Goal: Task Accomplishment & Management: Use online tool/utility

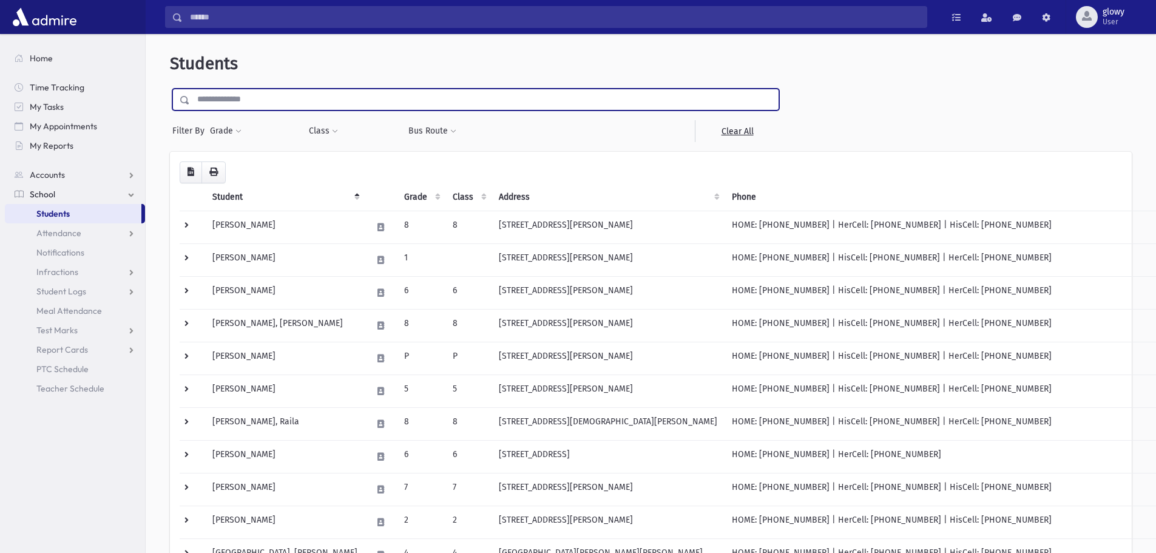
click at [271, 98] on input "text" at bounding box center [484, 100] width 588 height 22
type input "***"
click at [170, 89] on input "submit" at bounding box center [187, 97] width 34 height 16
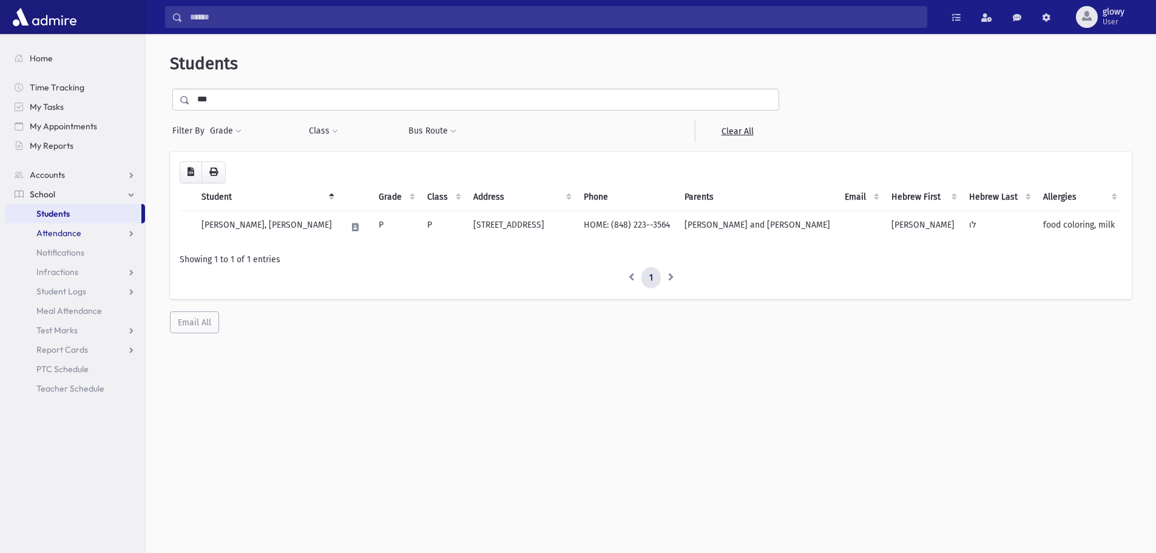
click at [35, 232] on link "Attendance" at bounding box center [75, 232] width 140 height 19
click at [42, 251] on link "Entry" at bounding box center [75, 252] width 140 height 19
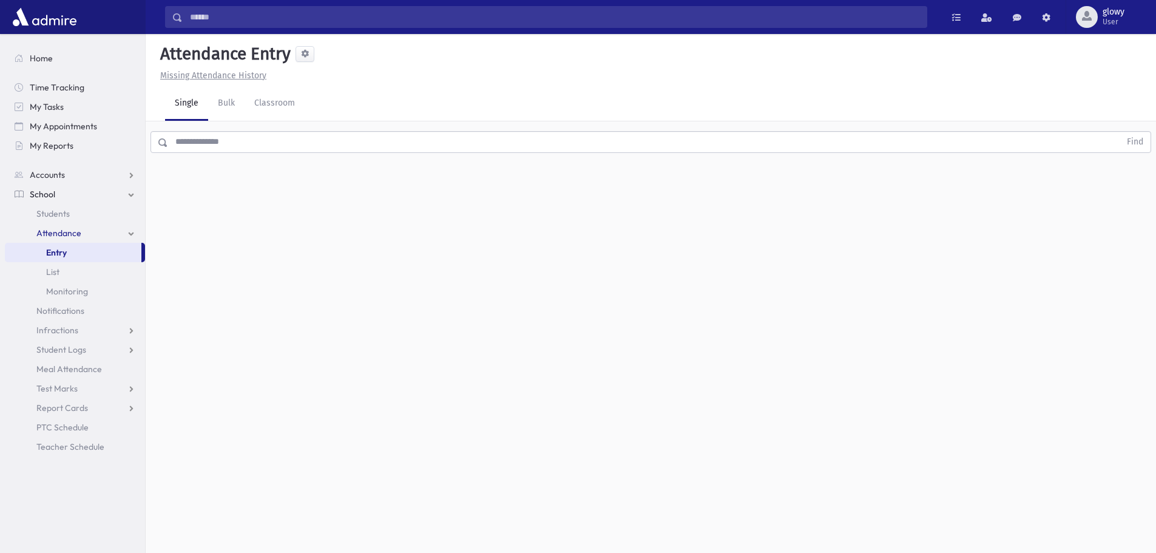
click at [226, 148] on input "text" at bounding box center [644, 142] width 952 height 22
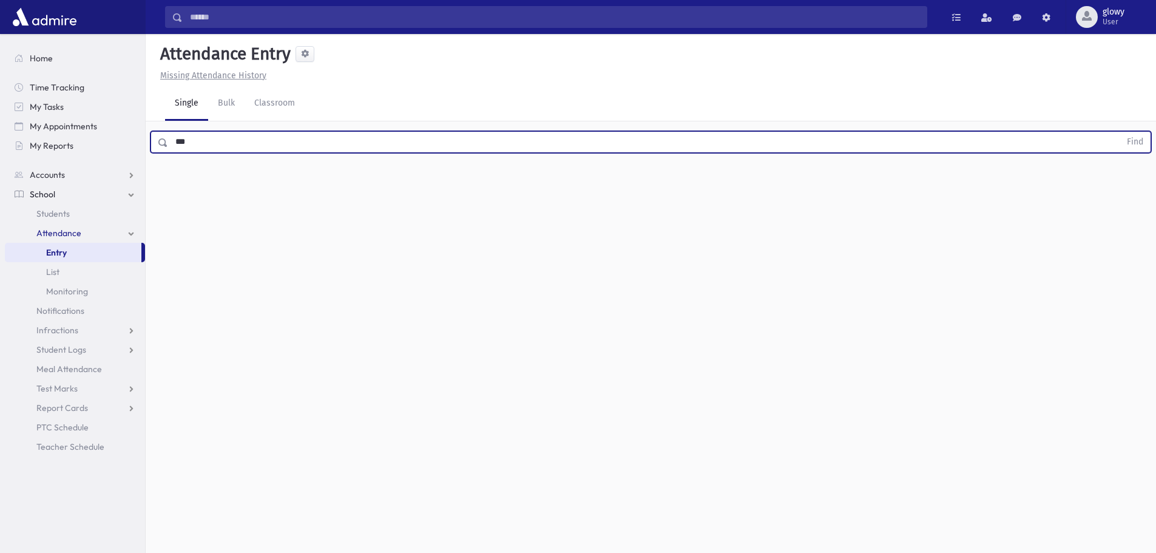
type input "***"
click at [1119, 132] on button "Find" at bounding box center [1134, 142] width 31 height 21
click at [1116, 175] on button "button" at bounding box center [1123, 181] width 24 height 22
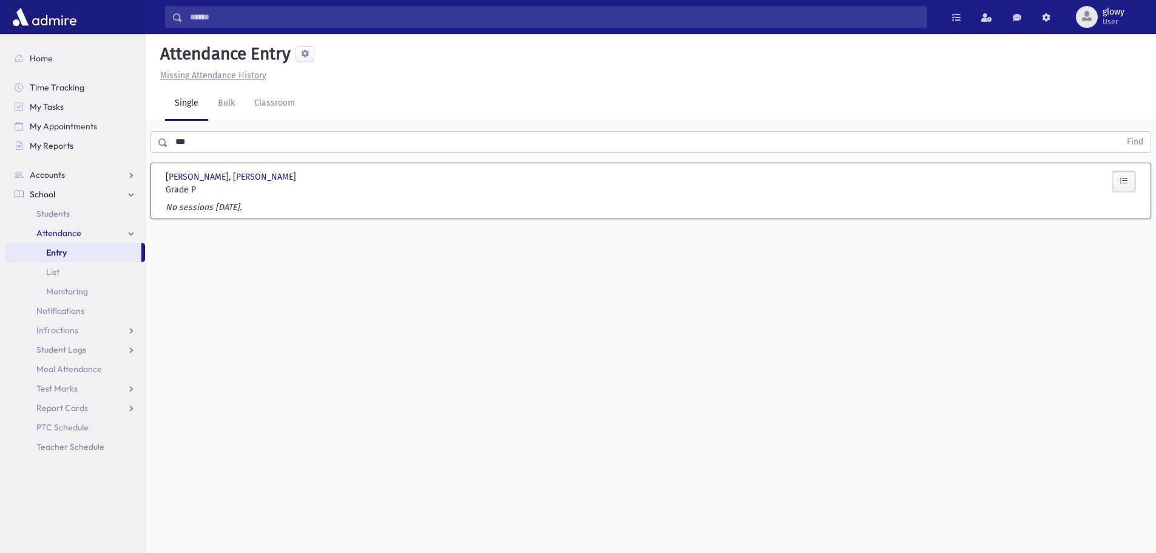
click at [1125, 183] on icon "button" at bounding box center [1123, 181] width 8 height 10
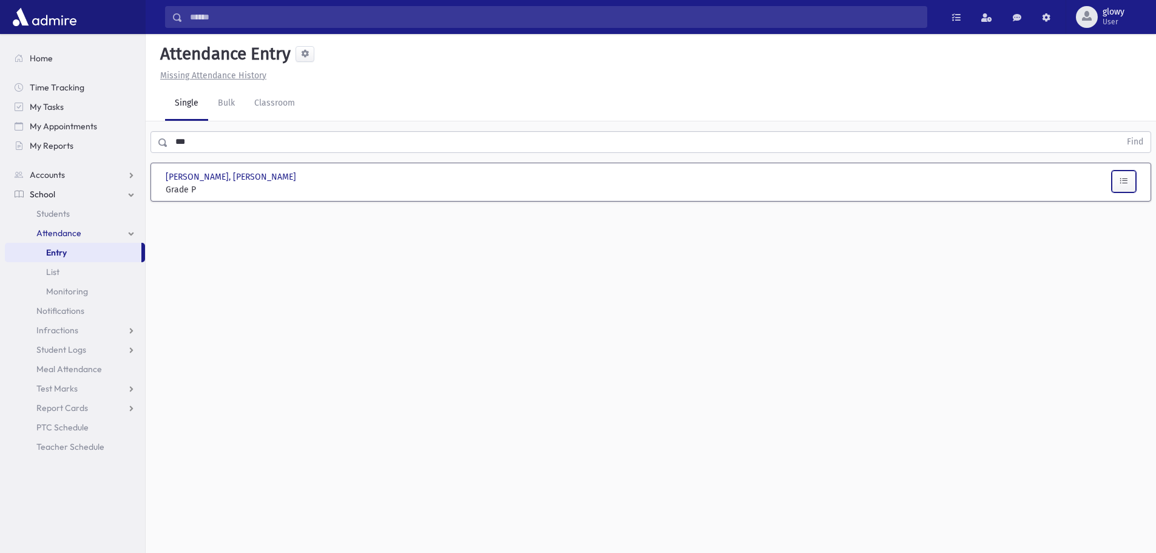
click at [1124, 182] on icon "button" at bounding box center [1123, 181] width 8 height 10
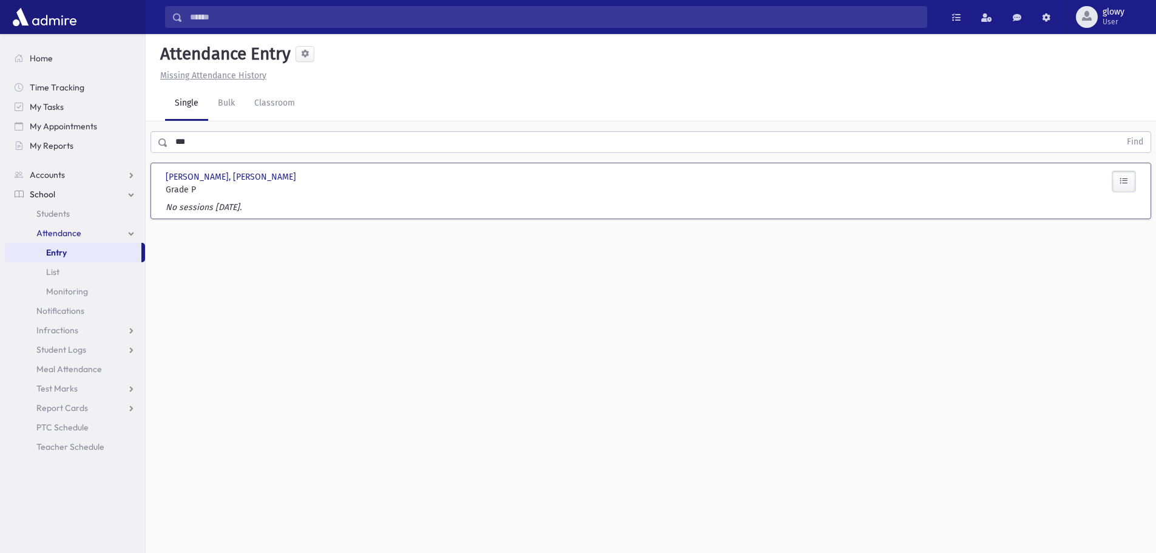
drag, startPoint x: 548, startPoint y: 326, endPoint x: 411, endPoint y: 46, distance: 311.4
click at [548, 326] on div "Attendance Entry Missing Attendance History Single Bulk Classroom *** Find Lew,…" at bounding box center [651, 293] width 1010 height 519
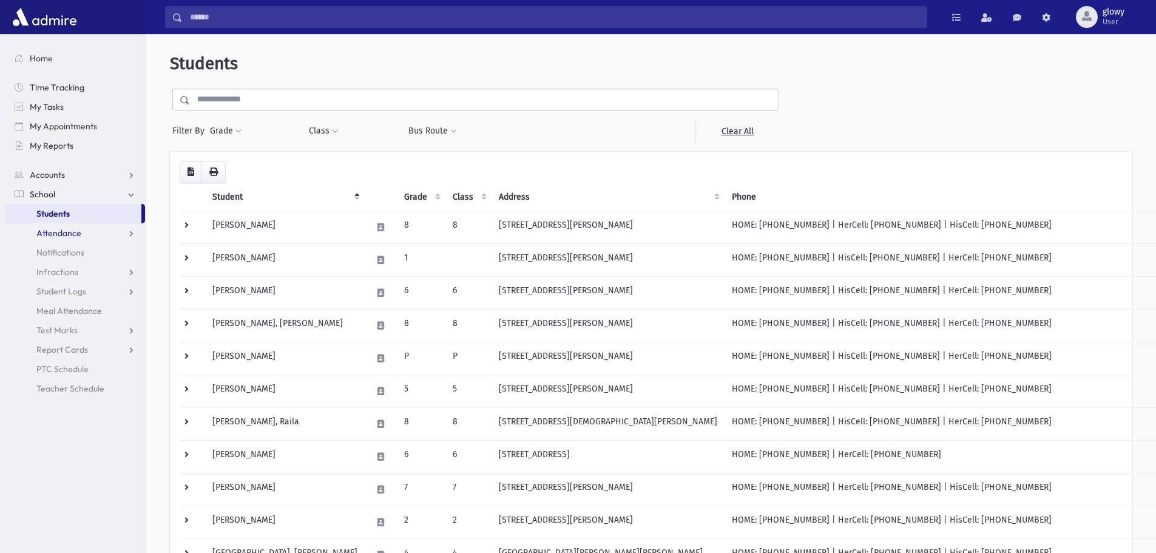
click at [59, 235] on span "Attendance" at bounding box center [58, 232] width 45 height 11
click at [61, 258] on link "Entry" at bounding box center [75, 252] width 140 height 19
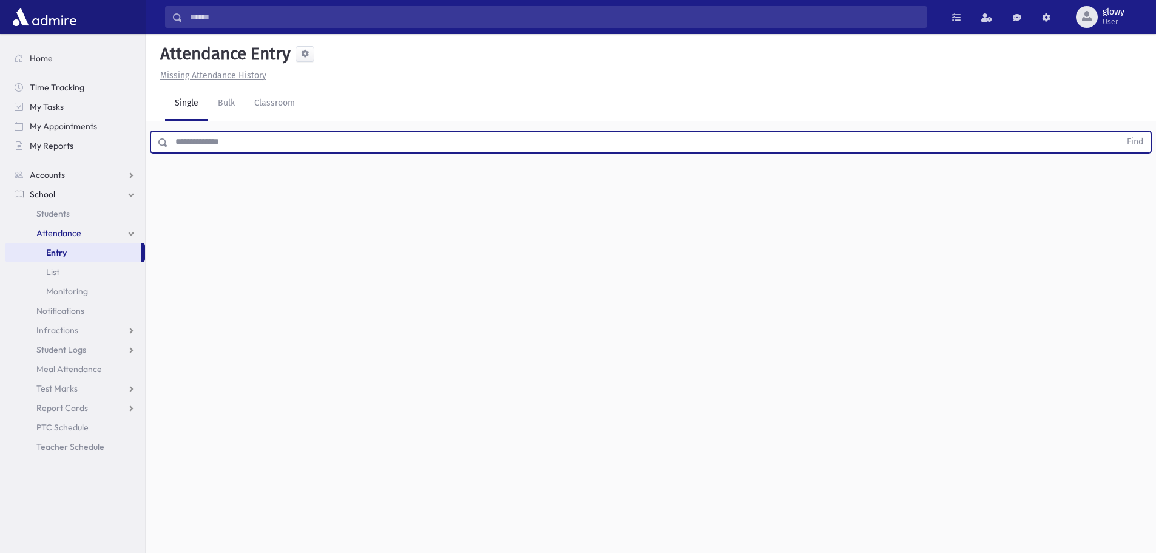
click at [221, 144] on input "text" at bounding box center [644, 142] width 952 height 22
type input "**"
click at [1119, 132] on button "Find" at bounding box center [1134, 142] width 31 height 21
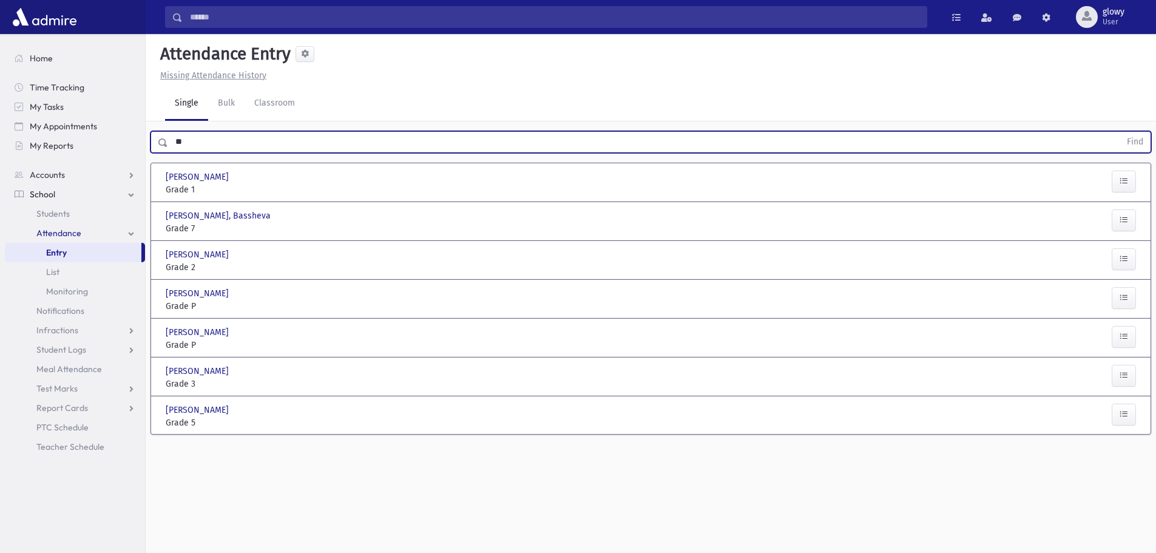
click at [1057, 219] on div "Present P Absent A Late L Cut C Dismissal change Dismissal change E" at bounding box center [773, 221] width 573 height 25
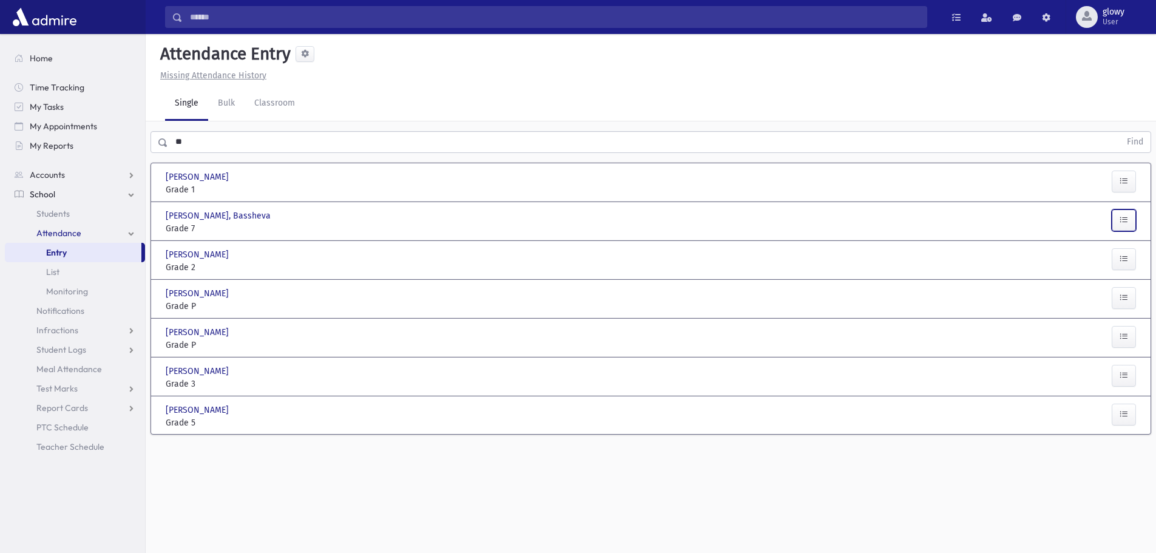
click at [1128, 216] on button "button" at bounding box center [1123, 220] width 24 height 22
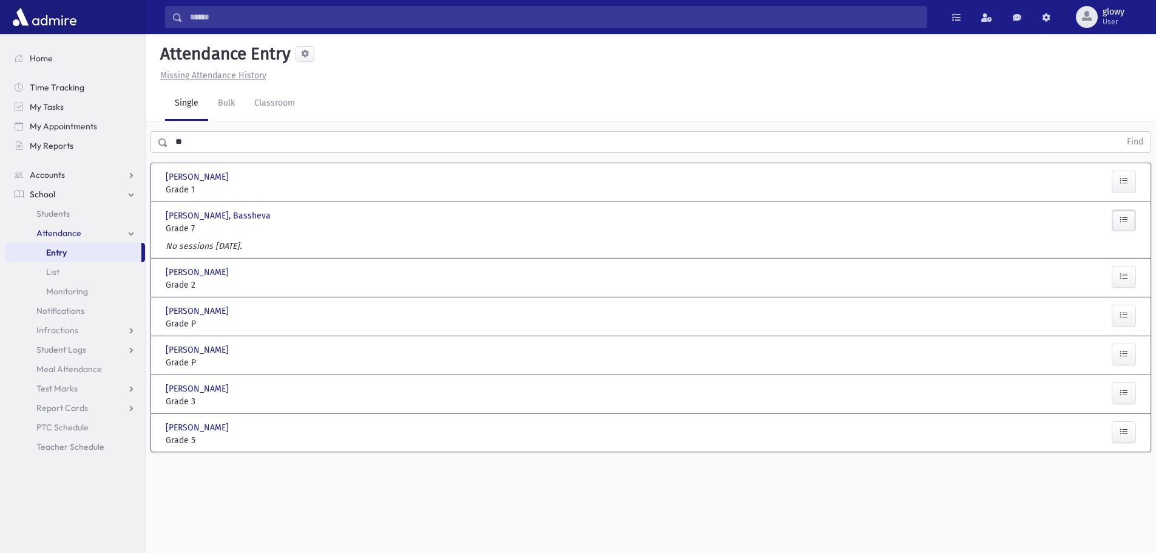
click at [1128, 216] on button "button" at bounding box center [1123, 220] width 24 height 22
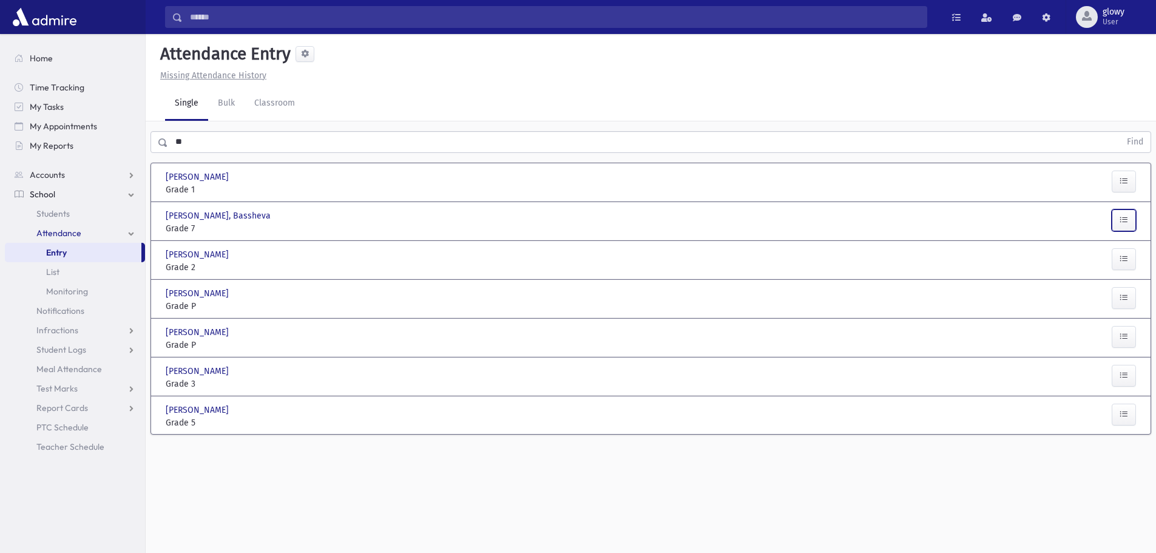
click at [1128, 216] on button "button" at bounding box center [1123, 220] width 24 height 22
